Goal: Navigation & Orientation: Find specific page/section

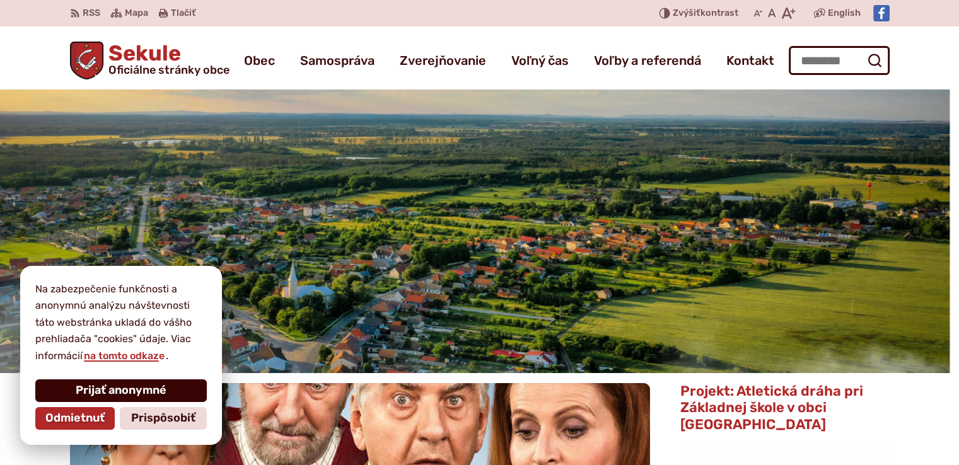
click at [105, 389] on span "Prijať anonymné" at bounding box center [121, 391] width 91 height 14
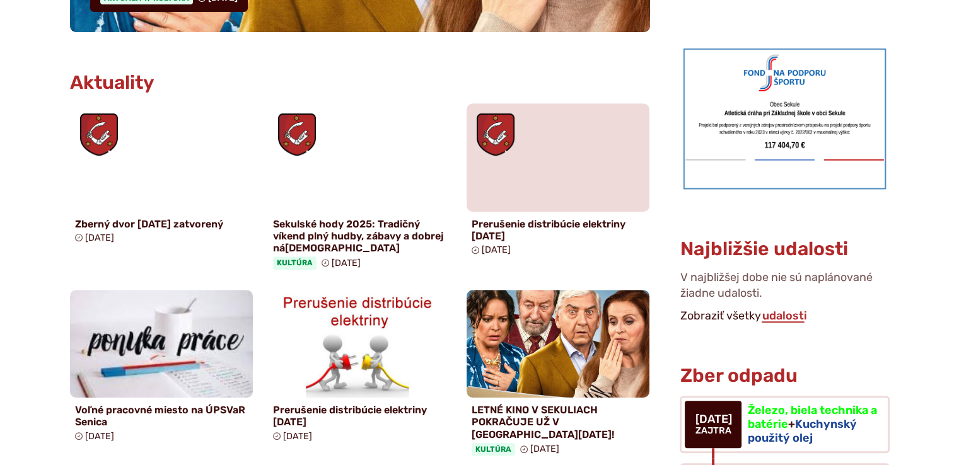
scroll to position [605, 0]
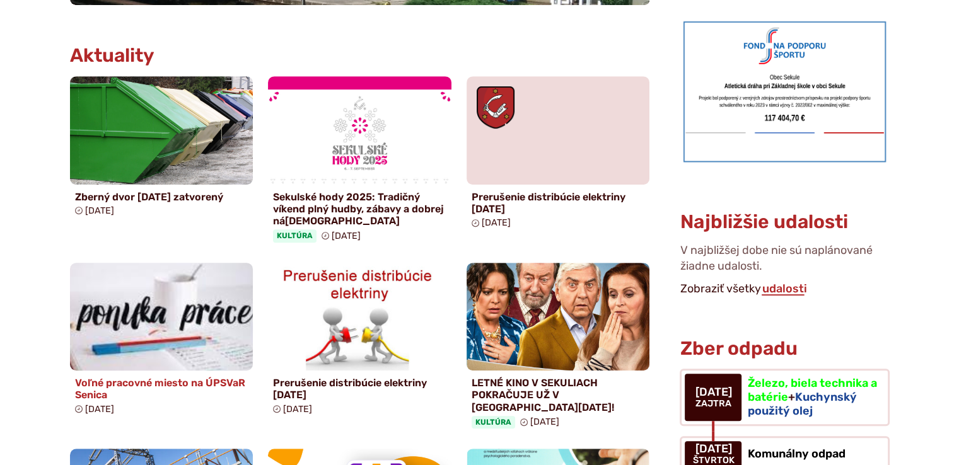
click at [196, 305] on img at bounding box center [161, 317] width 211 height 124
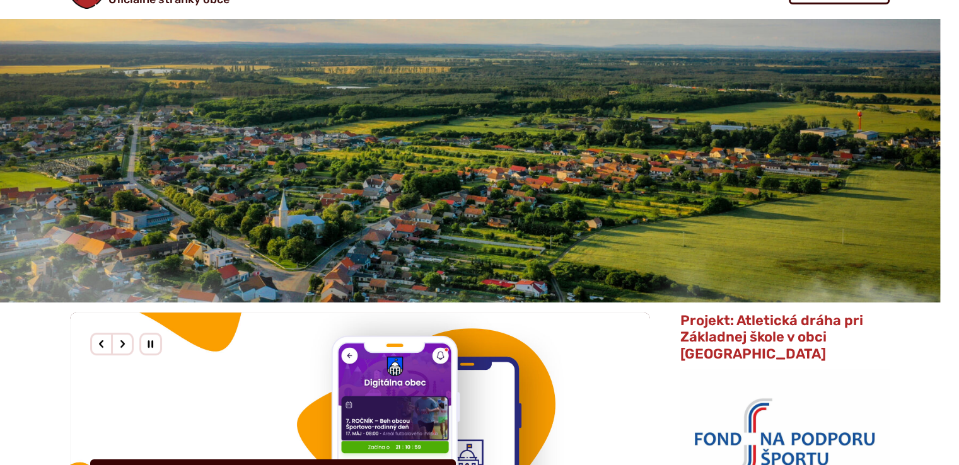
scroll to position [0, 0]
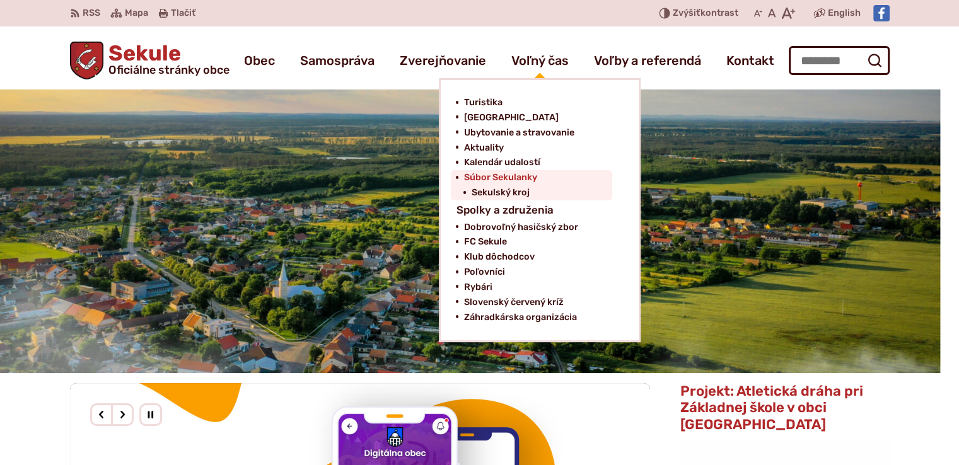
click at [503, 182] on span "Súbor Sekulanky" at bounding box center [499, 177] width 73 height 15
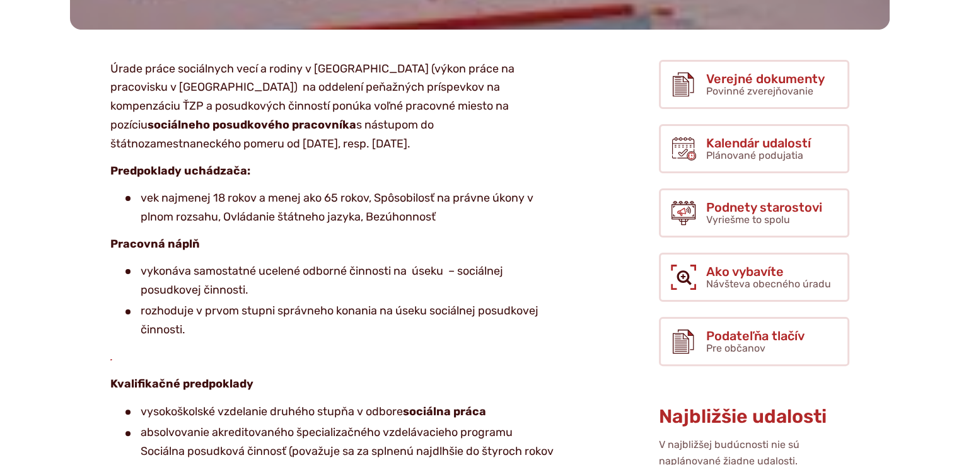
scroll to position [367, 0]
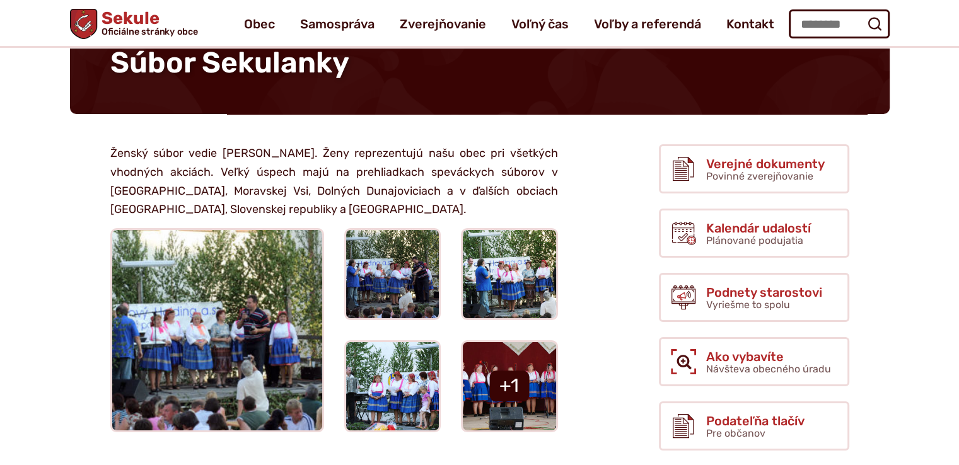
scroll to position [103, 0]
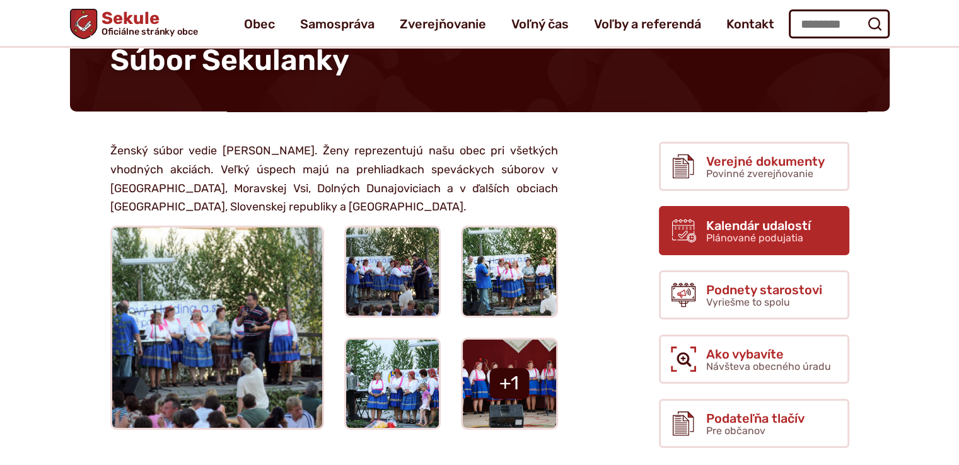
click at [780, 232] on span "Plánované podujatia" at bounding box center [754, 238] width 97 height 12
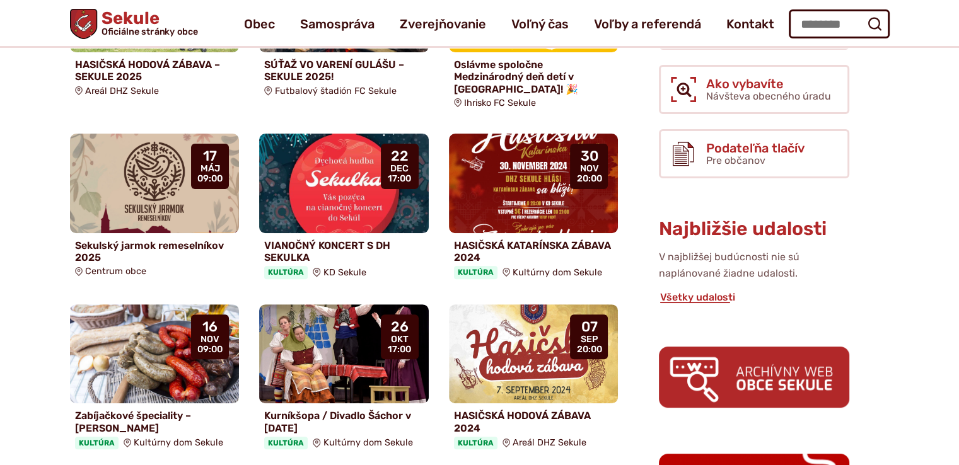
scroll to position [101, 0]
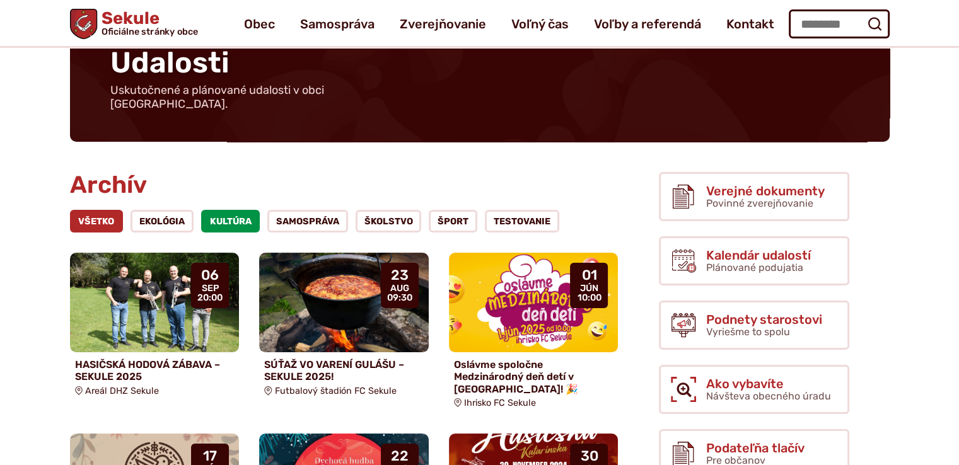
click at [247, 210] on link "Kultúra" at bounding box center [230, 221] width 59 height 23
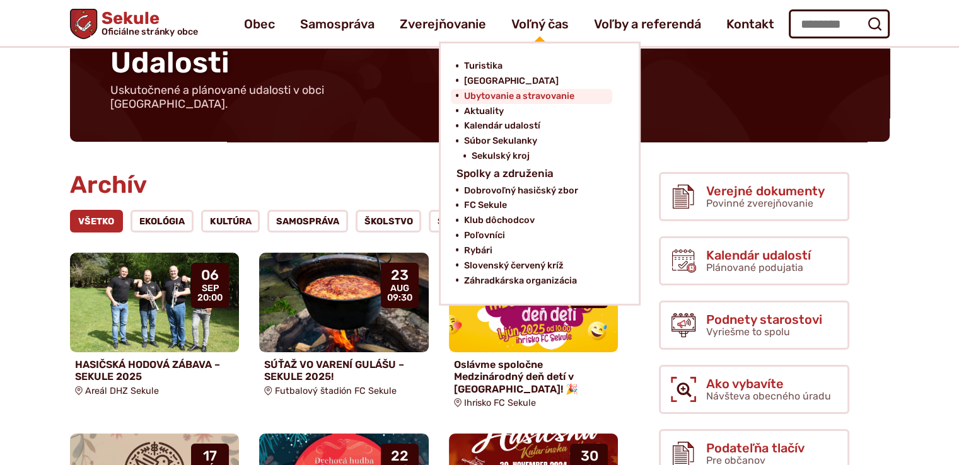
click at [511, 94] on span "Ubytovanie a stravovanie" at bounding box center [518, 96] width 110 height 15
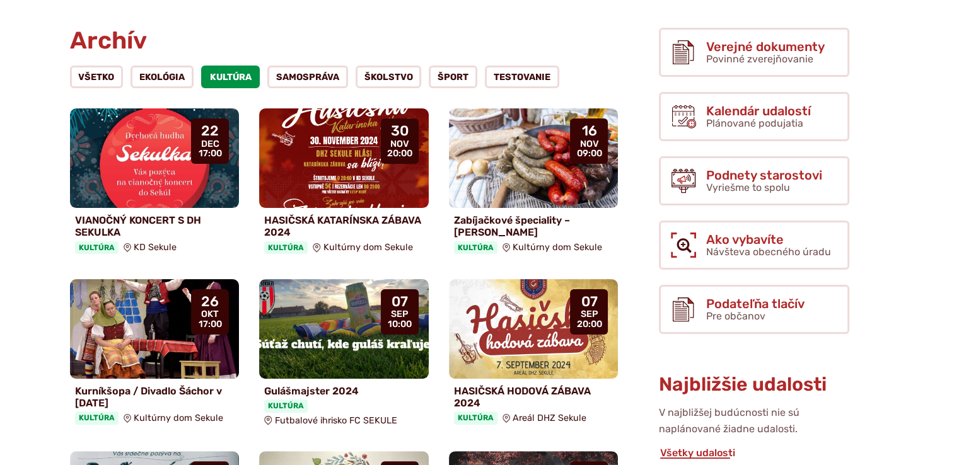
scroll to position [252, 0]
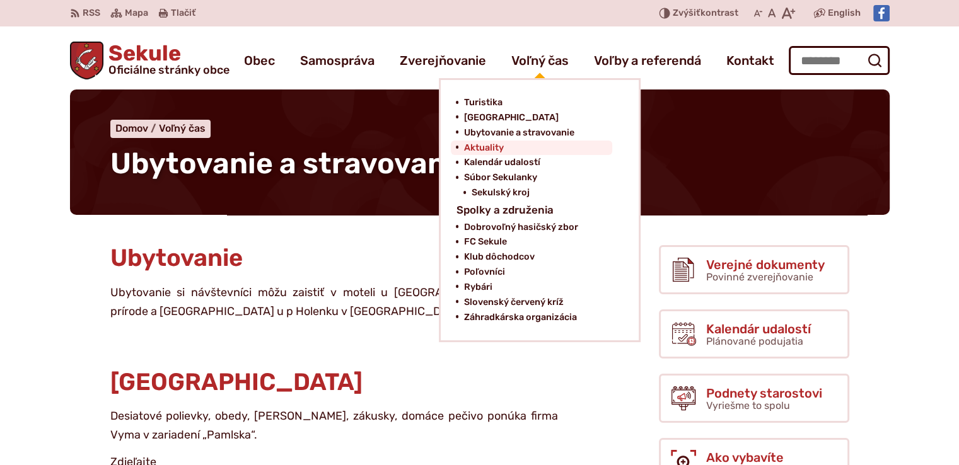
click at [489, 146] on span "Aktuality" at bounding box center [483, 148] width 40 height 15
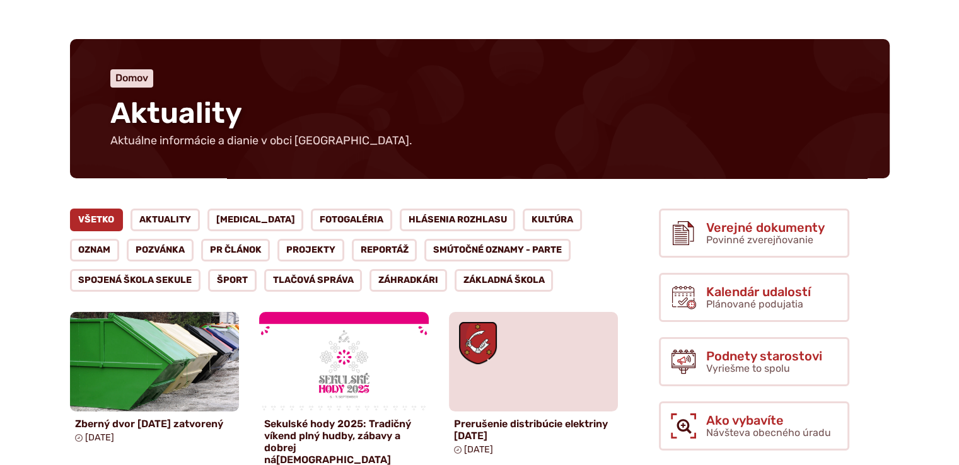
scroll to position [76, 0]
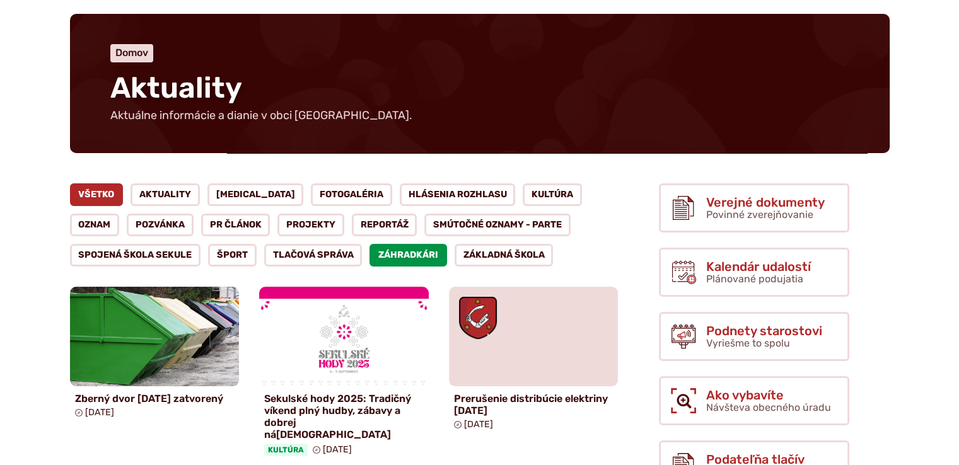
click at [424, 253] on link "Záhradkári" at bounding box center [408, 255] width 78 height 23
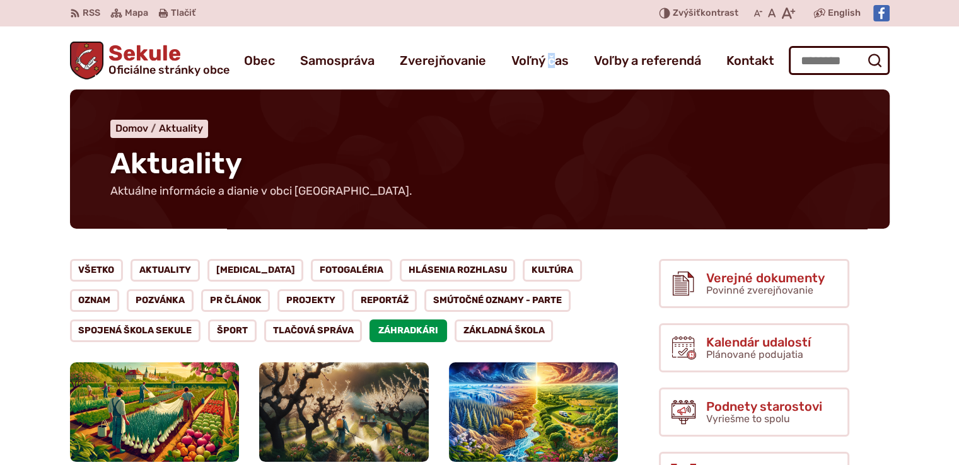
drag, startPoint x: 957, startPoint y: 65, endPoint x: 968, endPoint y: 64, distance: 10.7
click at [958, 64] on html "Na zabezpečenie funkčnosti a anonymnú analýzu návštevnosti táto webstránka ukla…" at bounding box center [479, 232] width 959 height 465
